Goal: Task Accomplishment & Management: Manage account settings

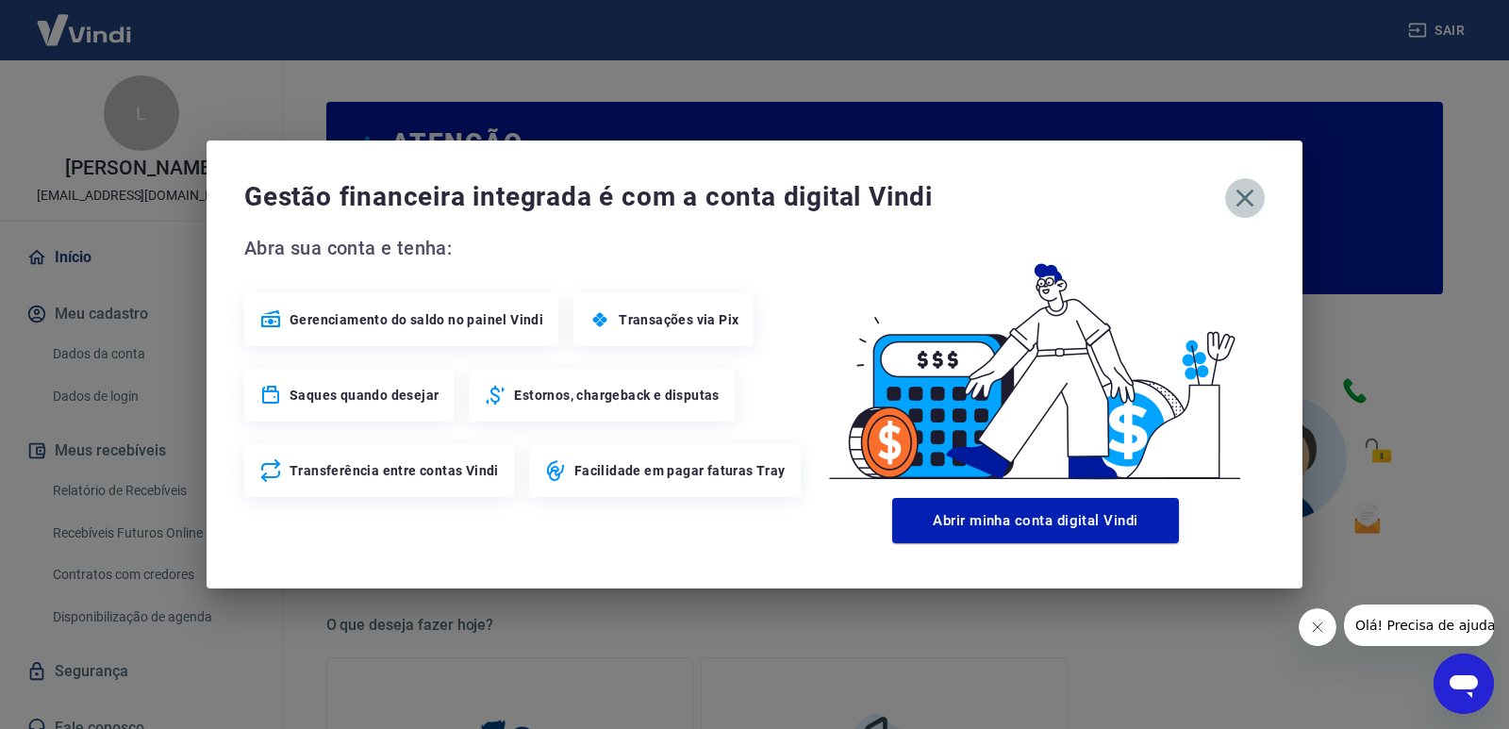
click at [1247, 199] on icon "button" at bounding box center [1244, 198] width 30 height 30
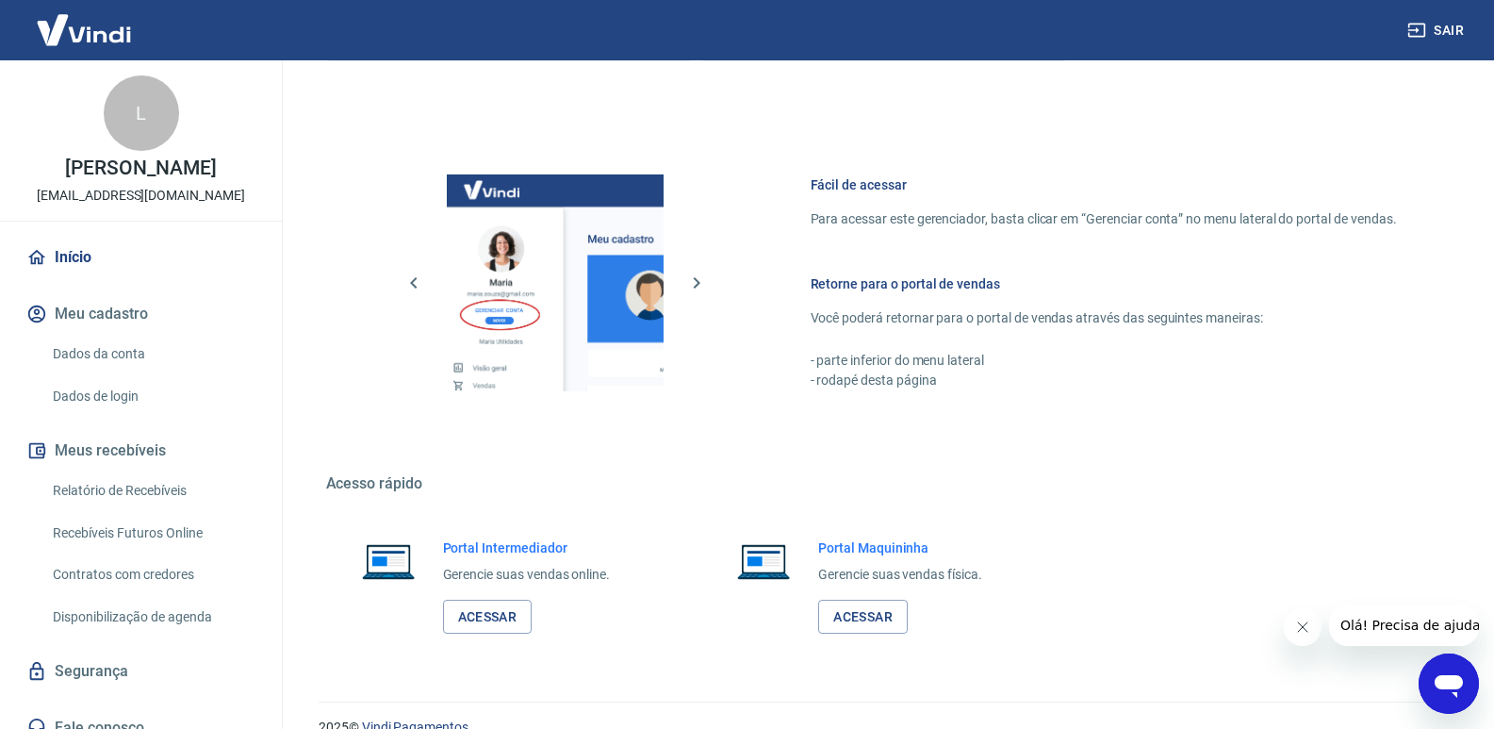
scroll to position [936, 0]
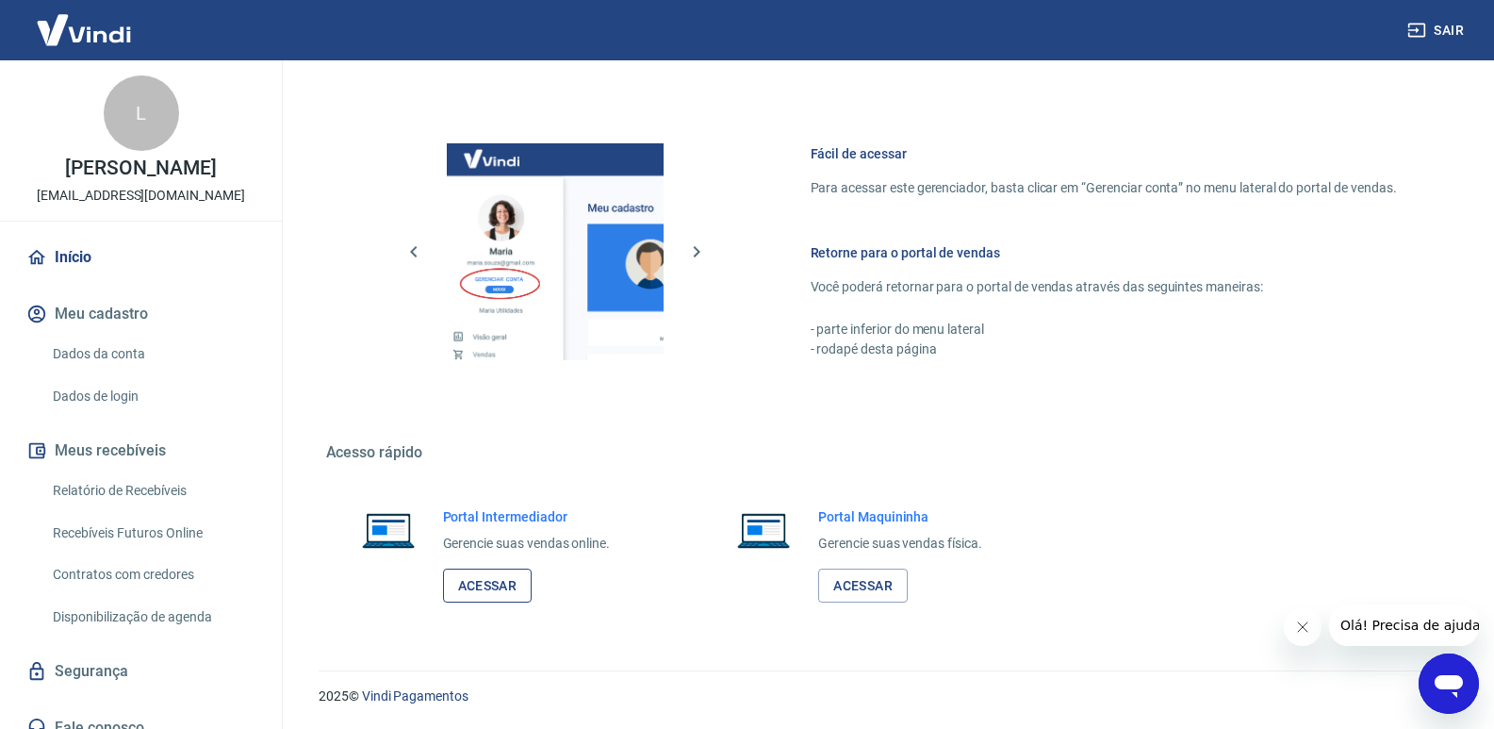
click at [474, 583] on link "Acessar" at bounding box center [488, 586] width 90 height 35
click at [154, 484] on link "Relatório de Recebíveis" at bounding box center [152, 490] width 214 height 39
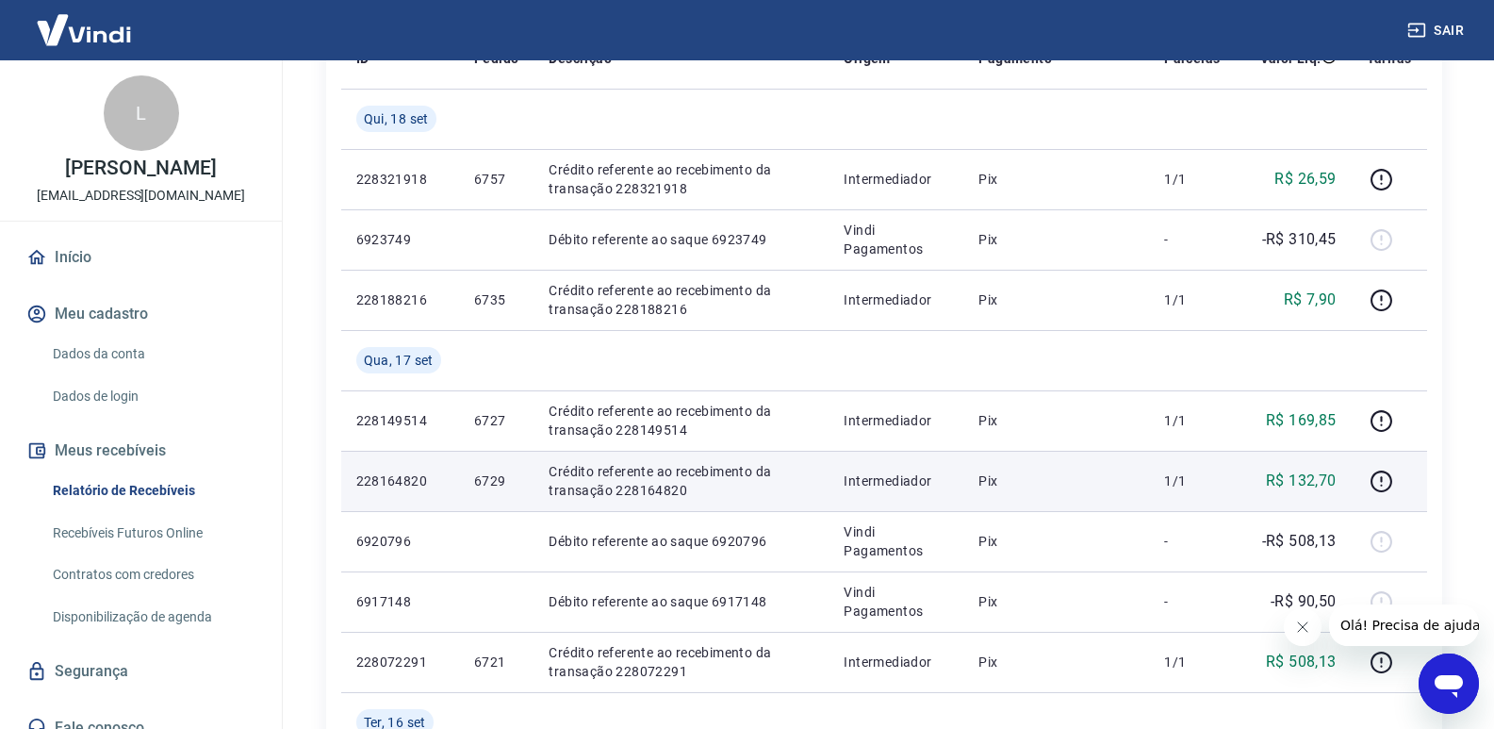
scroll to position [283, 0]
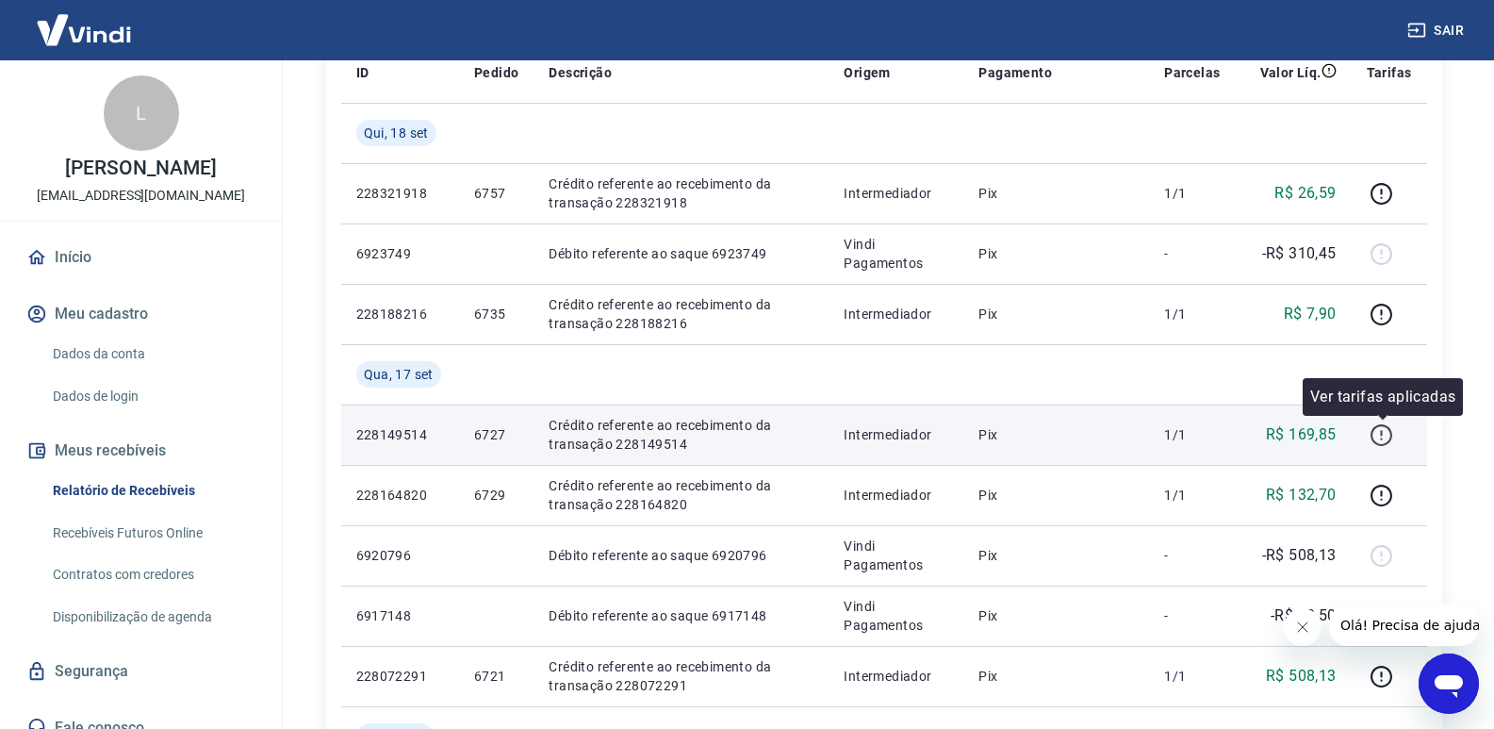
click at [1376, 439] on icon "button" at bounding box center [1382, 435] width 22 height 22
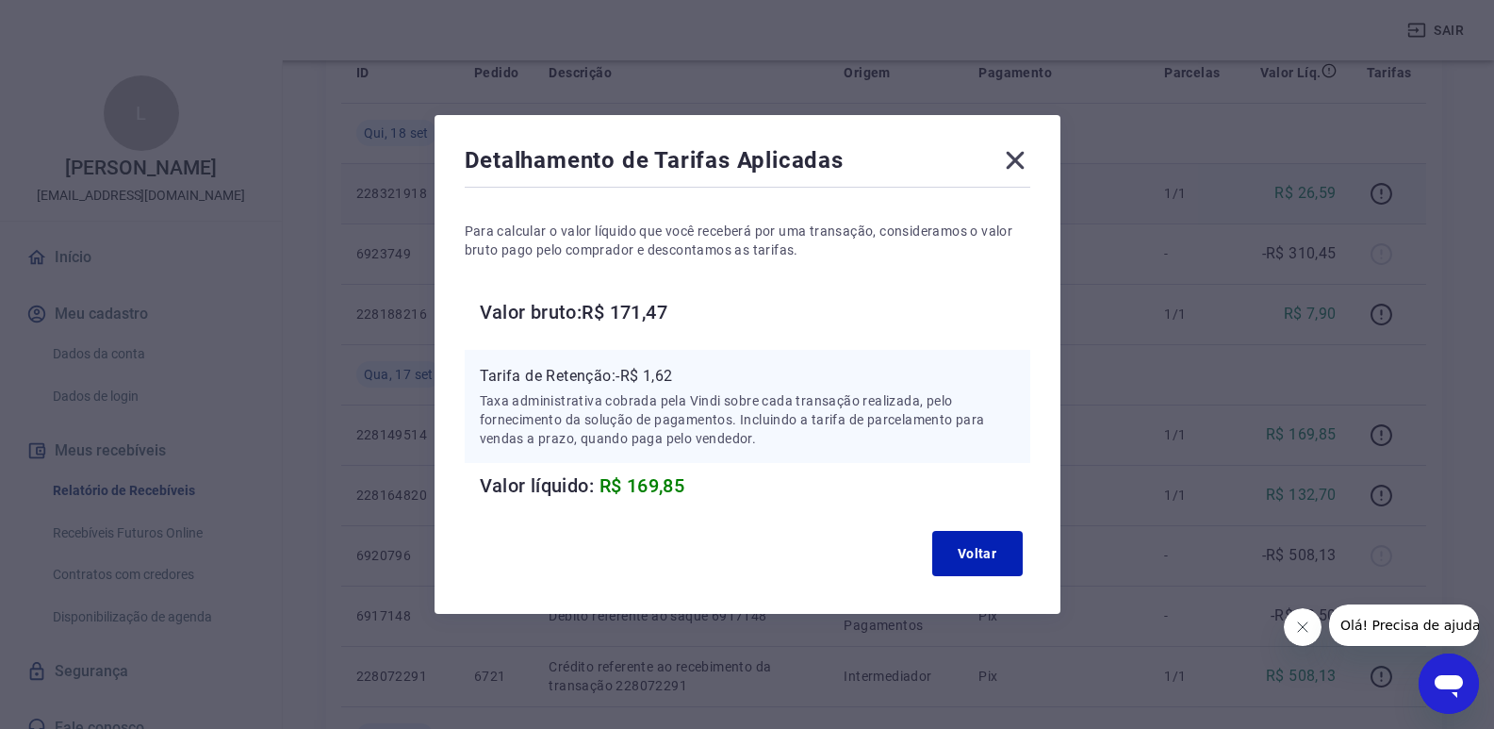
drag, startPoint x: 1029, startPoint y: 155, endPoint x: 1105, endPoint y: 191, distance: 84.8
click at [1029, 157] on icon at bounding box center [1015, 160] width 30 height 30
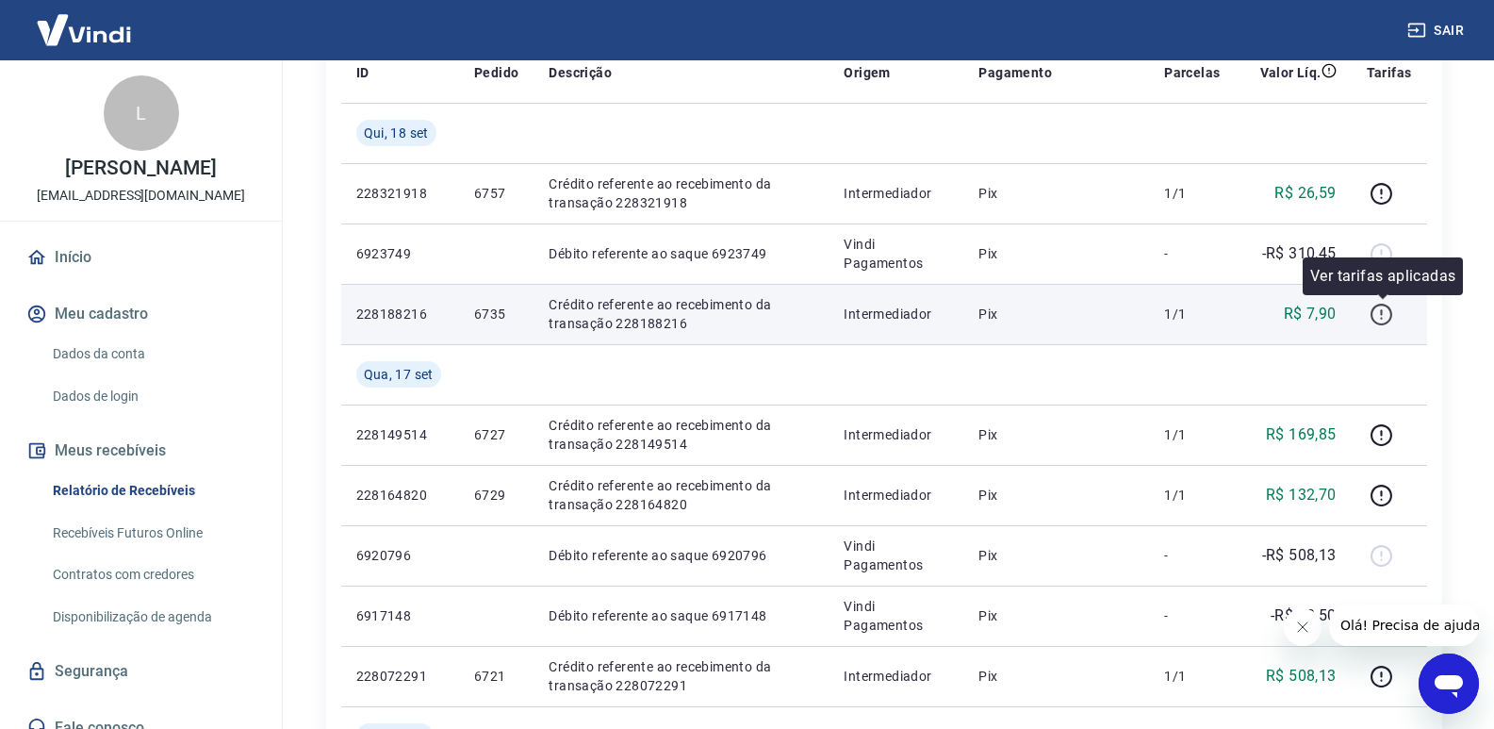
click at [1389, 316] on icon "button" at bounding box center [1382, 315] width 24 height 24
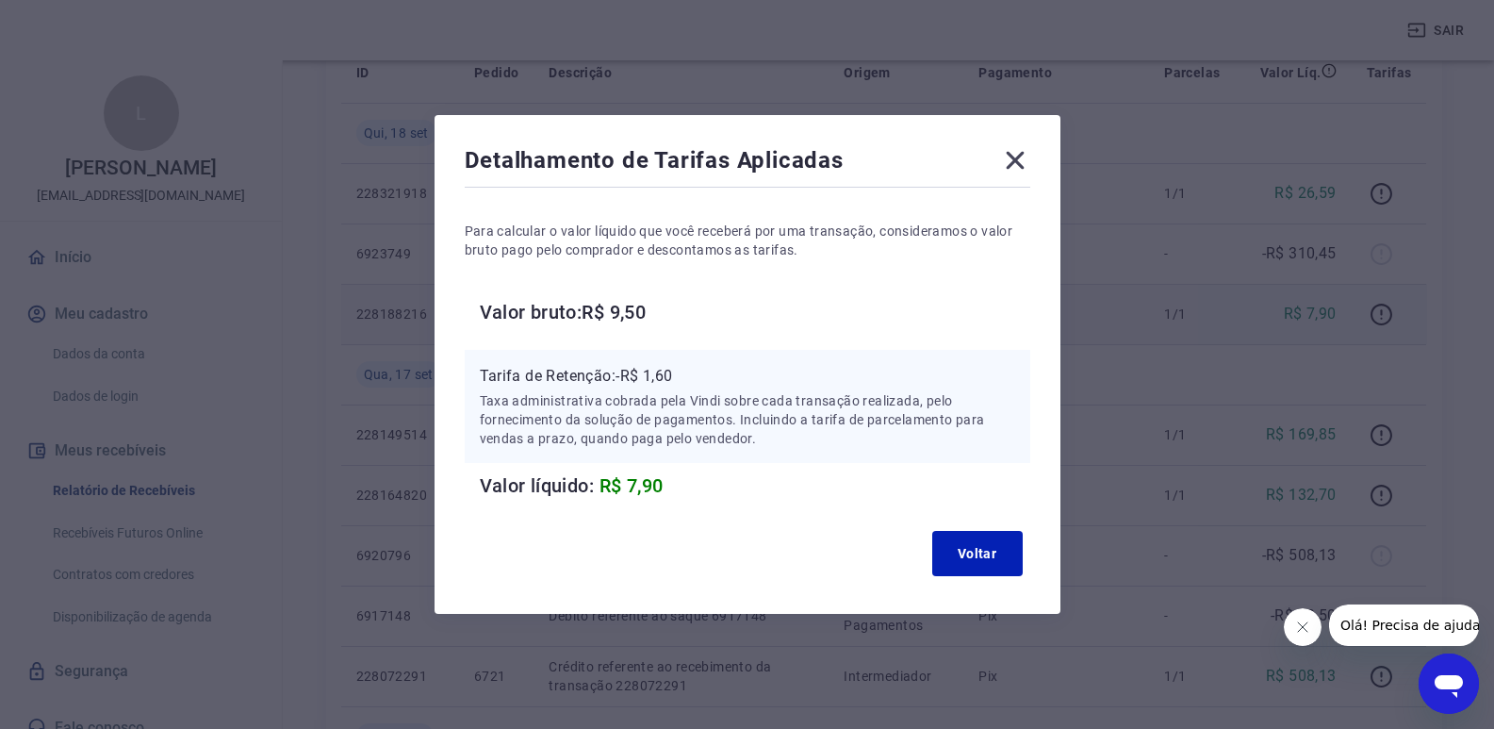
click at [1021, 163] on icon at bounding box center [1015, 161] width 18 height 18
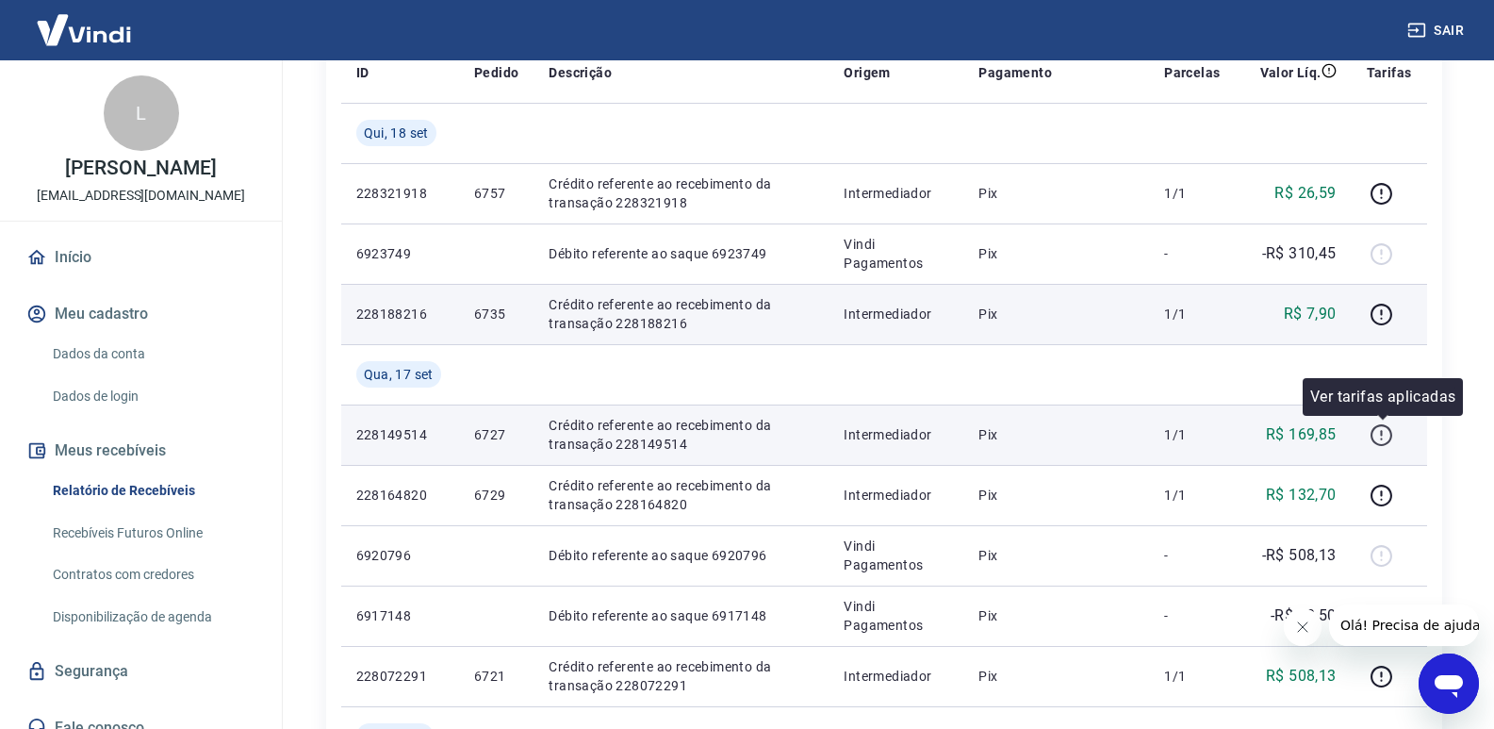
click at [1379, 431] on icon "button" at bounding box center [1382, 435] width 24 height 24
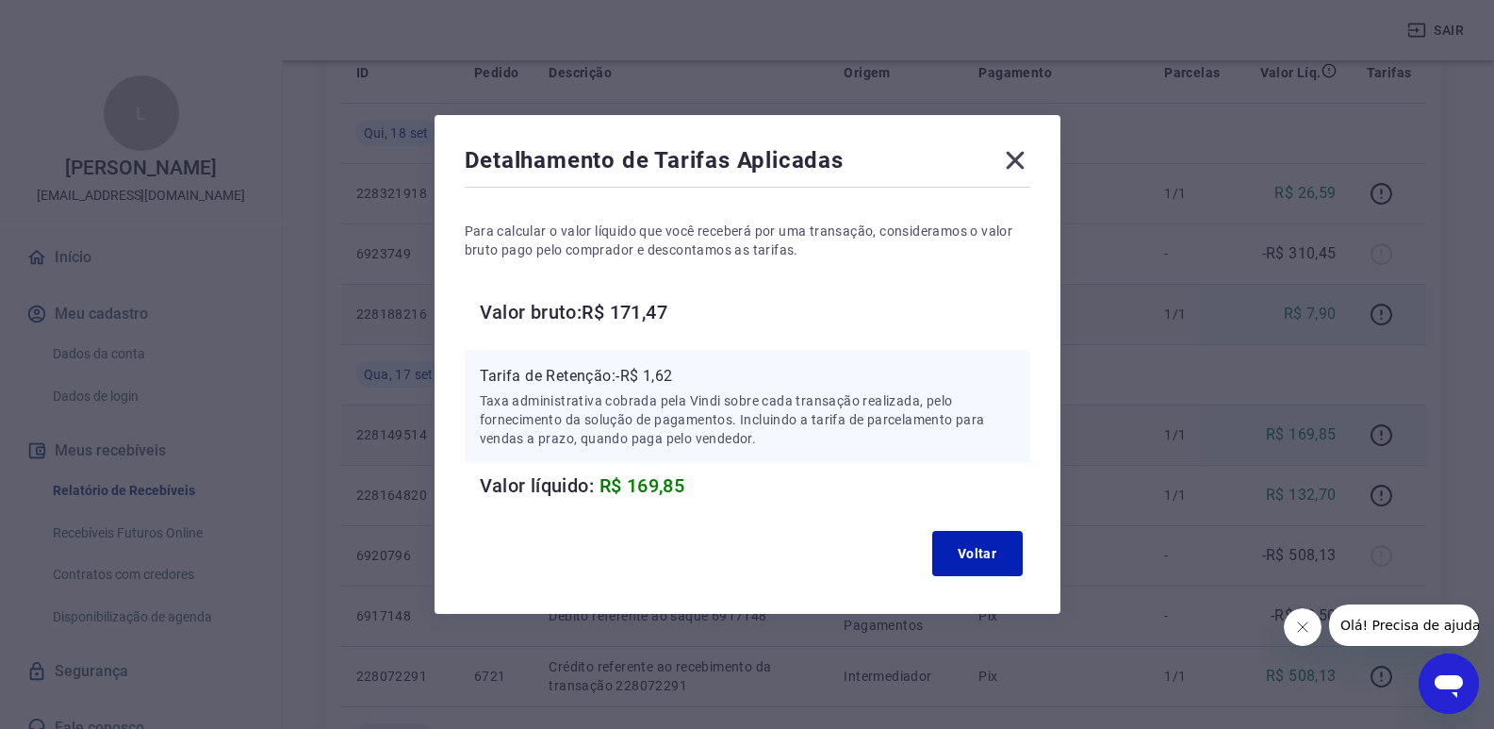
click at [1036, 165] on div "Detalhamento de Tarifas Aplicadas Para calcular o valor líquido que você recebe…" at bounding box center [748, 364] width 626 height 499
click at [1031, 162] on icon at bounding box center [1015, 160] width 30 height 30
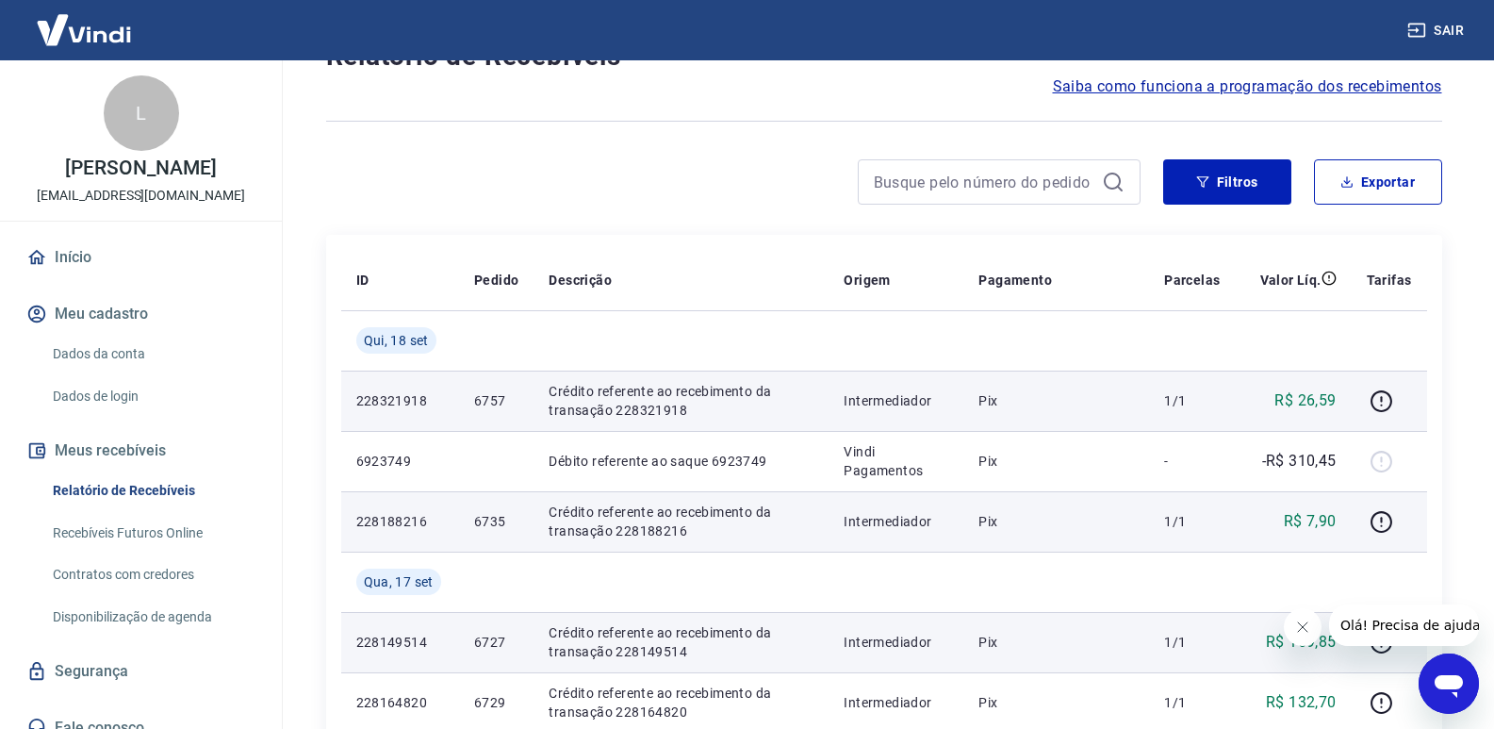
scroll to position [189, 0]
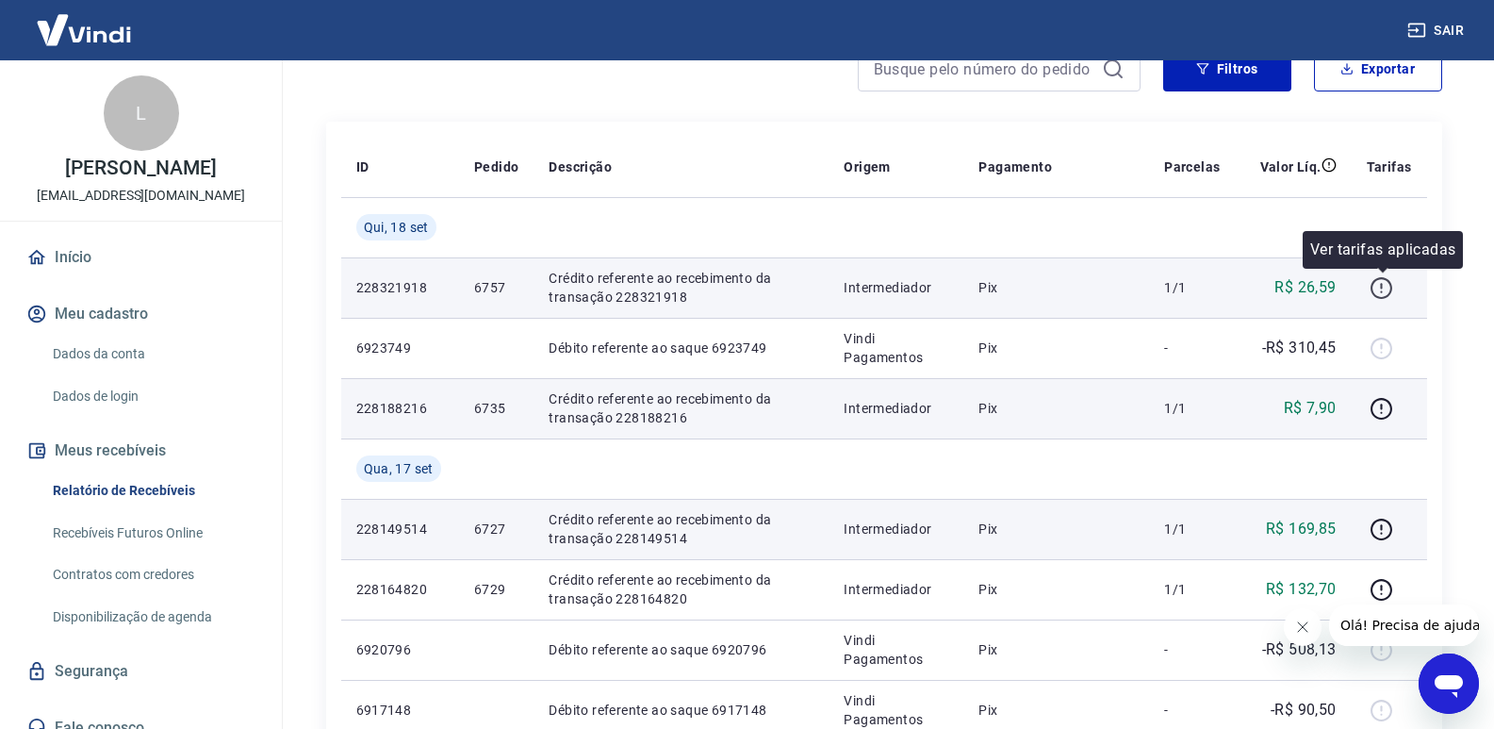
click at [1382, 283] on icon "button" at bounding box center [1382, 288] width 24 height 24
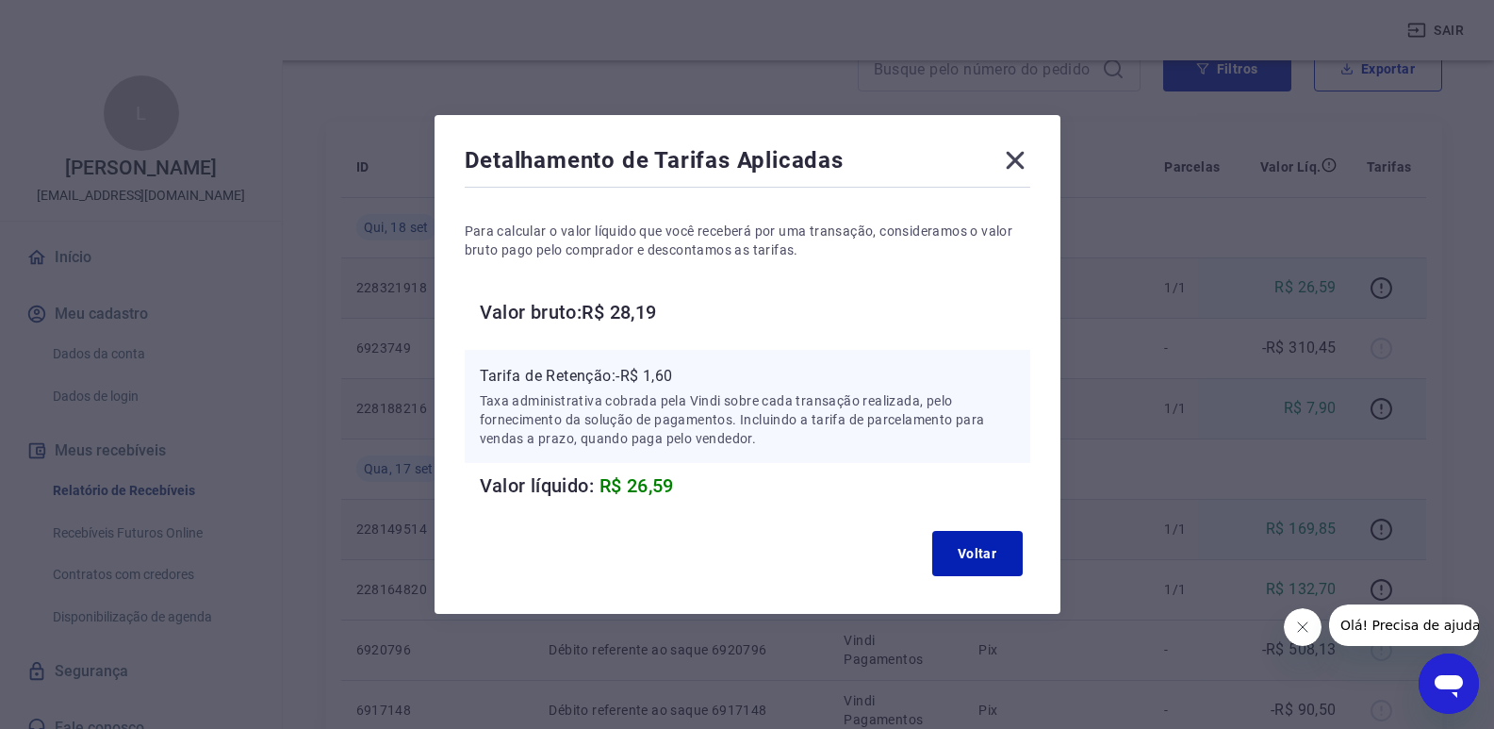
click at [1026, 168] on icon at bounding box center [1015, 160] width 30 height 30
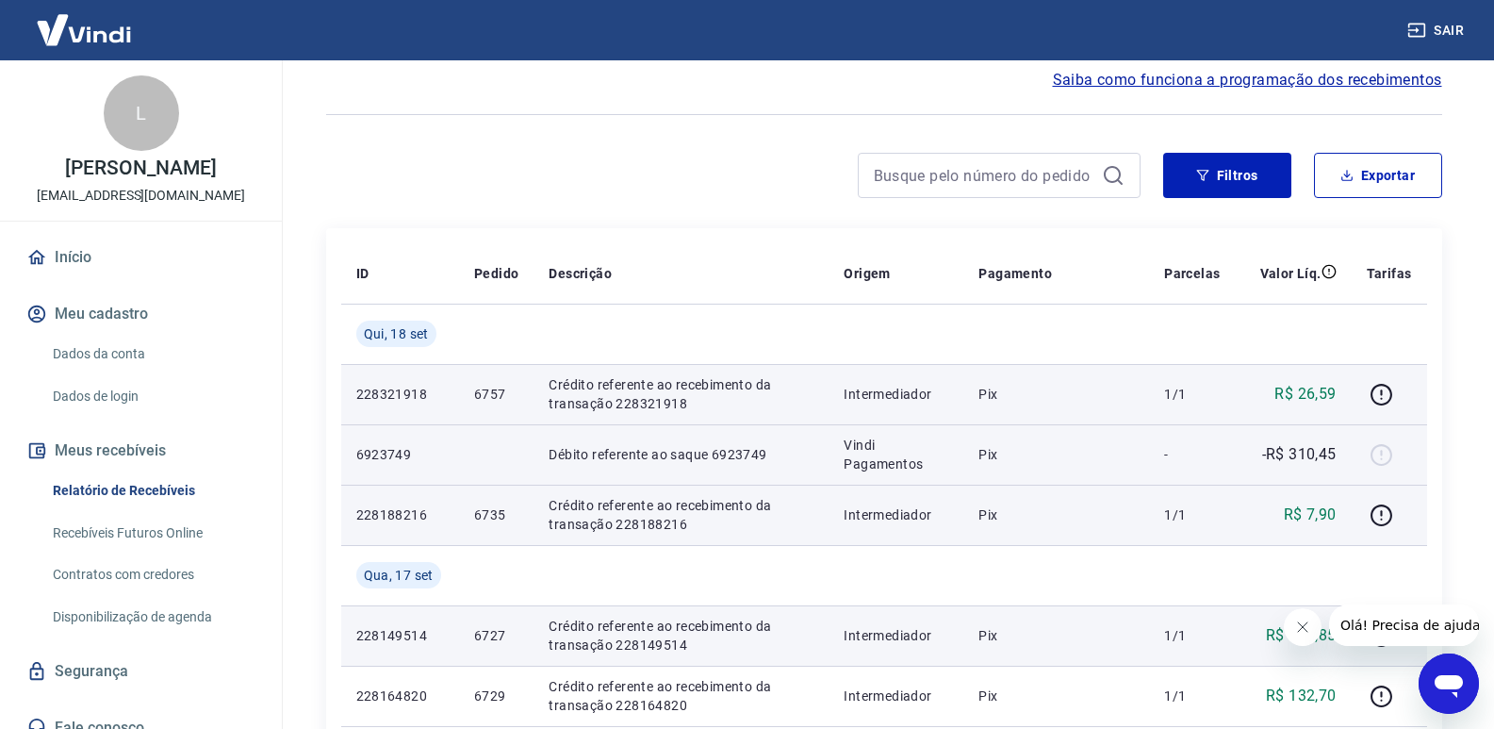
scroll to position [0, 0]
